Goal: Find specific page/section: Find specific page/section

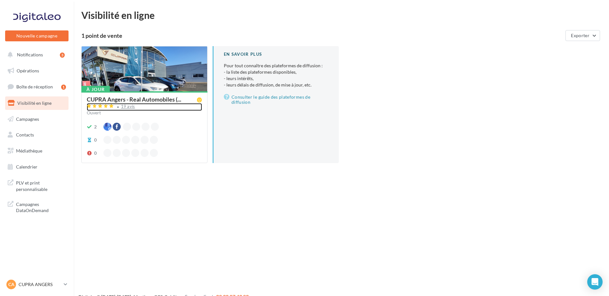
click at [126, 105] on div "19 avis" at bounding box center [128, 106] width 14 height 4
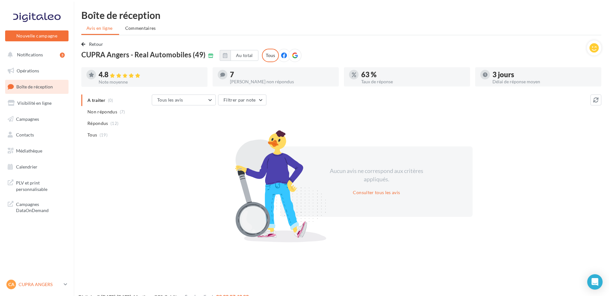
click at [41, 284] on p "CUPRA ANGERS" at bounding box center [40, 284] width 43 height 6
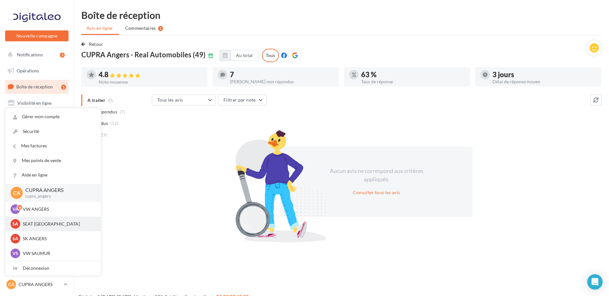
click at [53, 226] on p "SEAT ANGERS" at bounding box center [58, 224] width 70 height 6
